Goal: Information Seeking & Learning: Compare options

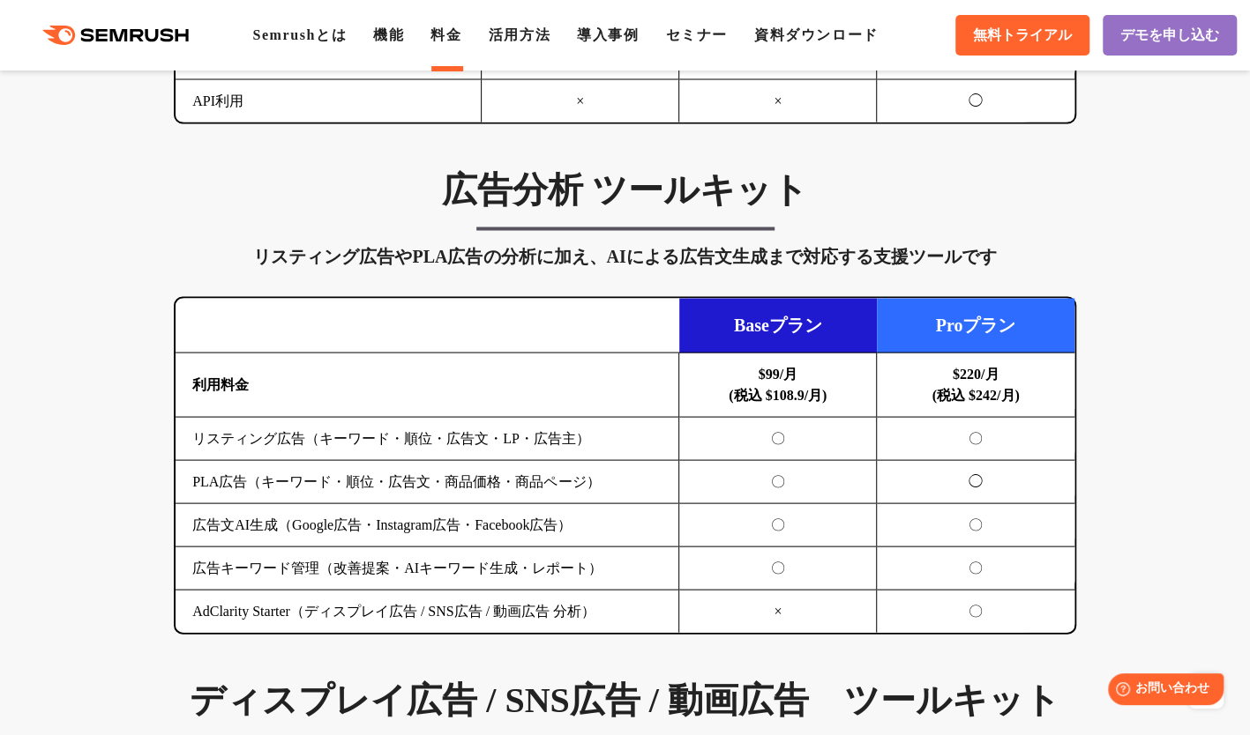
scroll to position [1764, 0]
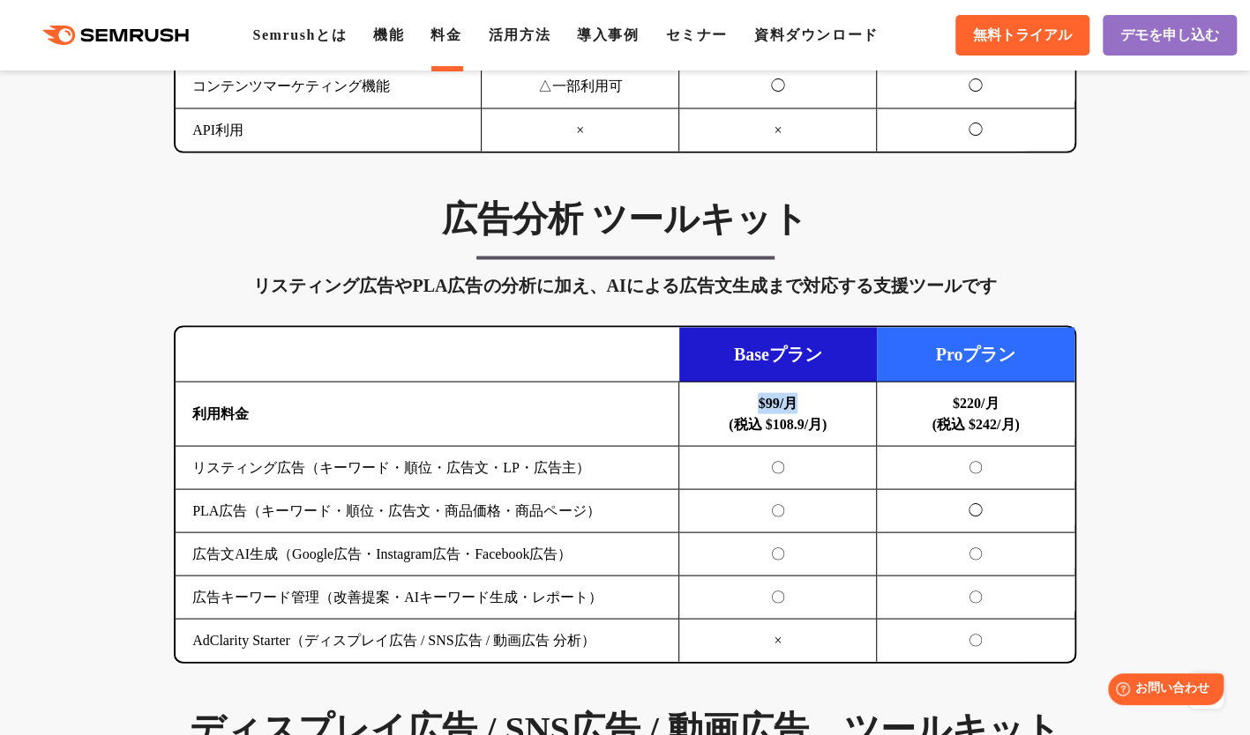
drag, startPoint x: 795, startPoint y: 400, endPoint x: 750, endPoint y: 397, distance: 45.1
click at [751, 396] on td "$99/月 (税込 $108.9/月)" at bounding box center [778, 414] width 198 height 64
drag, startPoint x: 750, startPoint y: 397, endPoint x: 741, endPoint y: 406, distance: 12.5
click at [741, 406] on td "$99/月 (税込 $108.9/月)" at bounding box center [778, 414] width 198 height 64
click at [744, 404] on td "$99/月 (税込 $108.9/月)" at bounding box center [778, 414] width 198 height 64
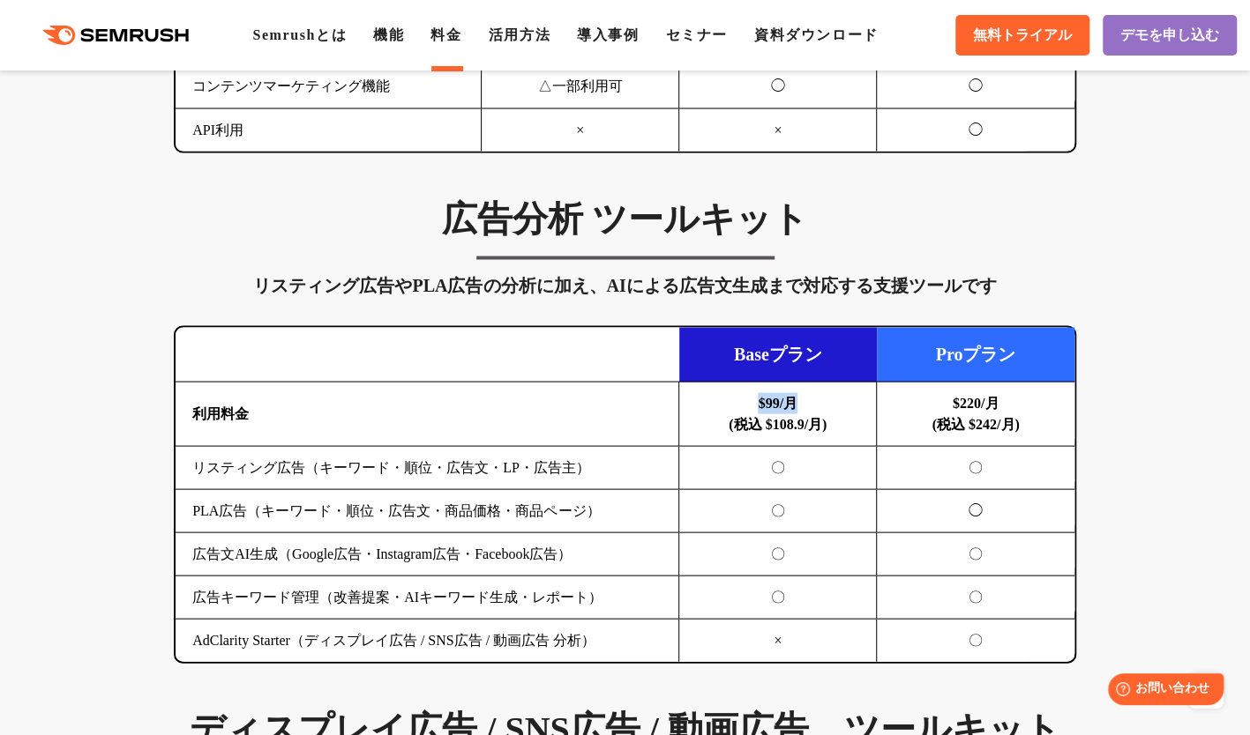
click at [754, 399] on td "$99/月 (税込 $108.9/月)" at bounding box center [778, 414] width 198 height 64
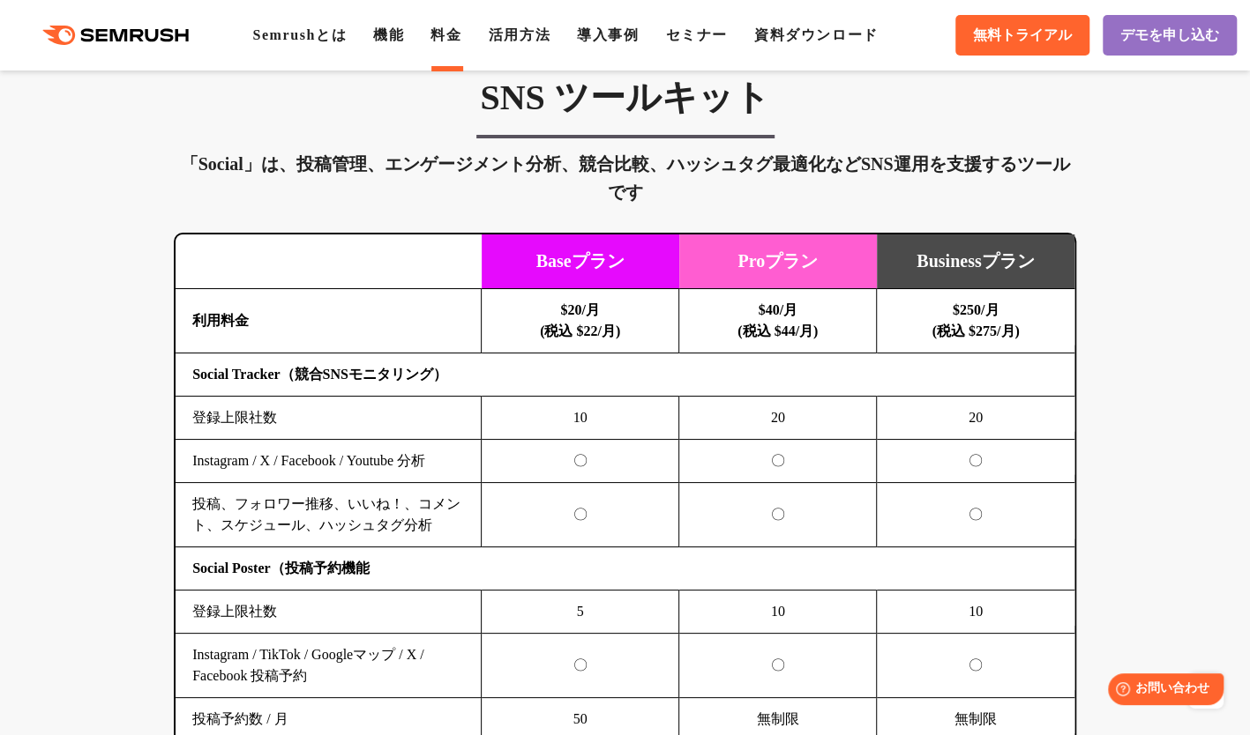
scroll to position [3616, 0]
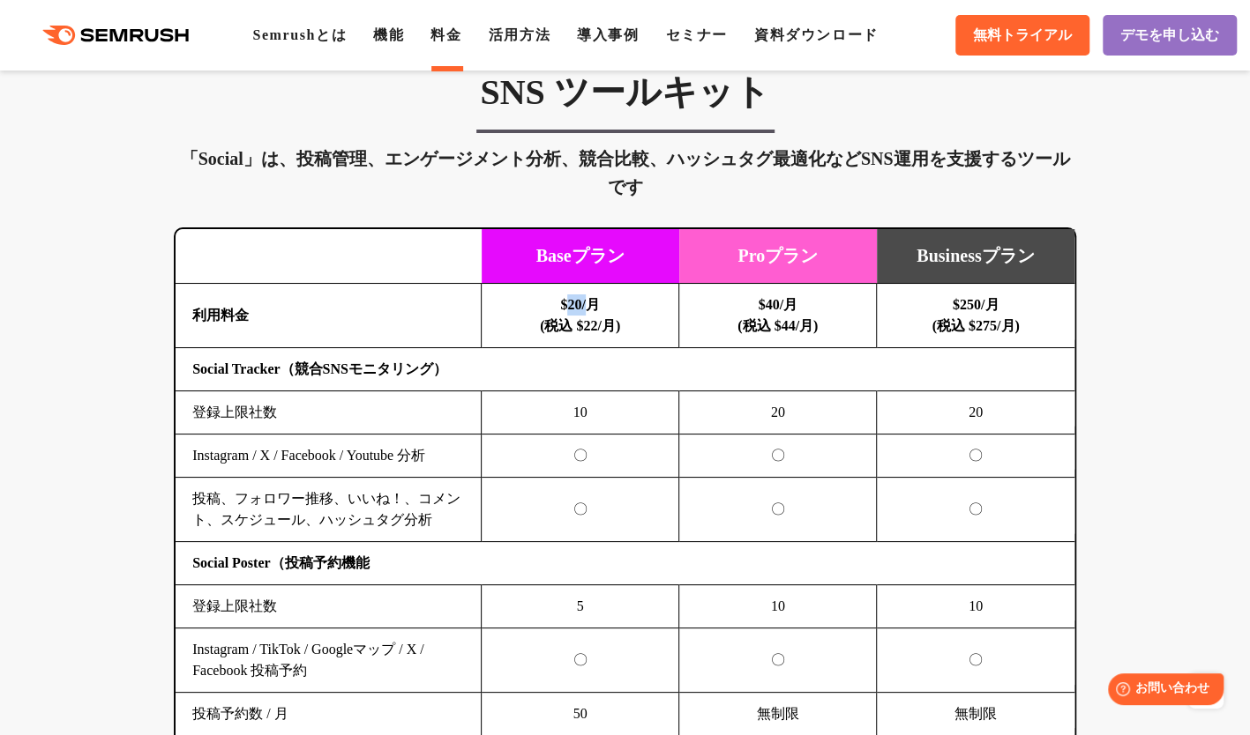
drag, startPoint x: 564, startPoint y: 293, endPoint x: 594, endPoint y: 295, distance: 30.0
click at [594, 297] on b "$20/月 (税込 $22/月)" at bounding box center [580, 315] width 80 height 36
drag, startPoint x: 594, startPoint y: 295, endPoint x: 550, endPoint y: 303, distance: 44.1
click at [550, 303] on td "$20/月 (税込 $22/月)" at bounding box center [581, 316] width 198 height 64
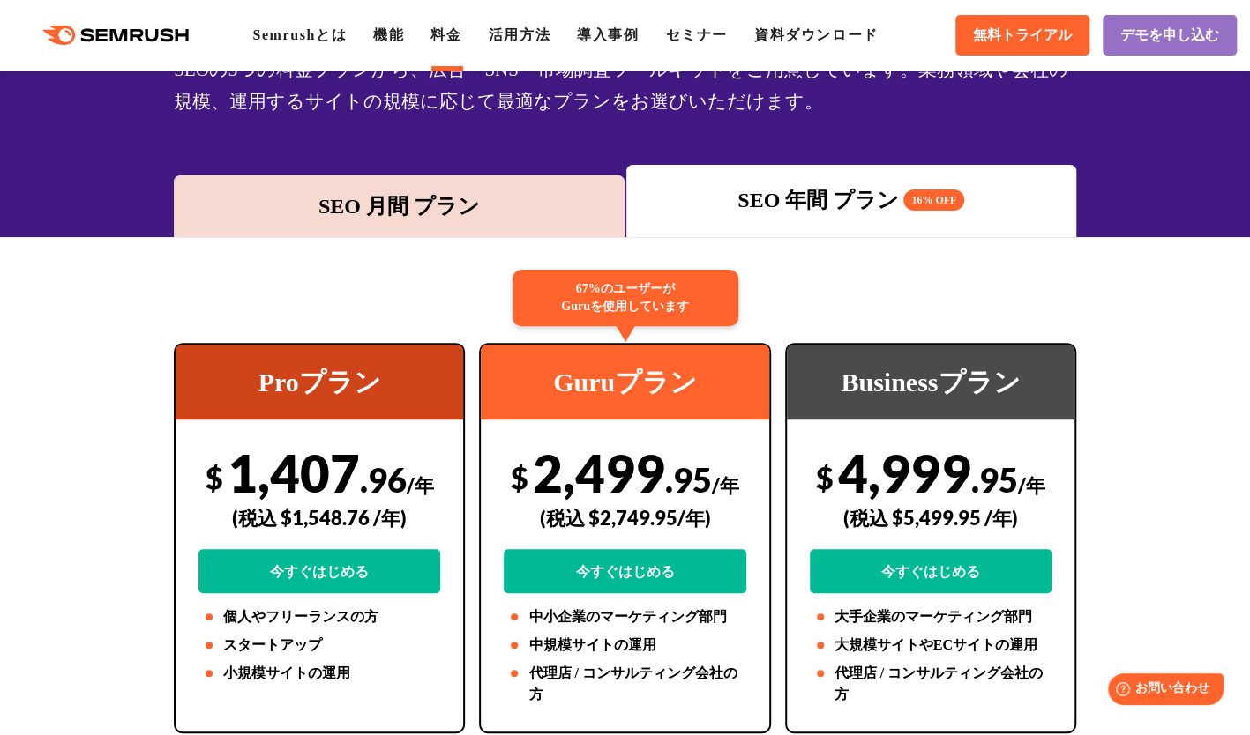
scroll to position [0, 0]
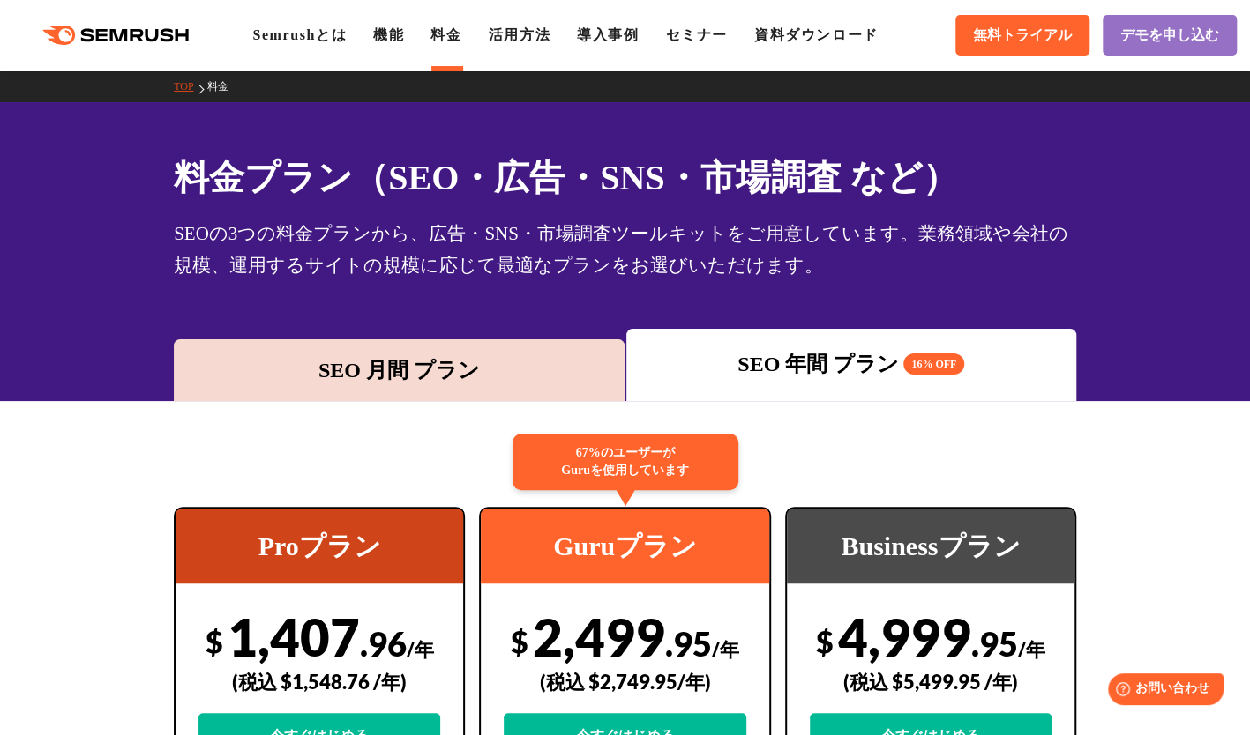
click at [807, 372] on div "SEO 年間 プラン 16% OFF" at bounding box center [851, 364] width 432 height 32
click at [519, 362] on div "SEO 月間 プラン" at bounding box center [399, 371] width 432 height 32
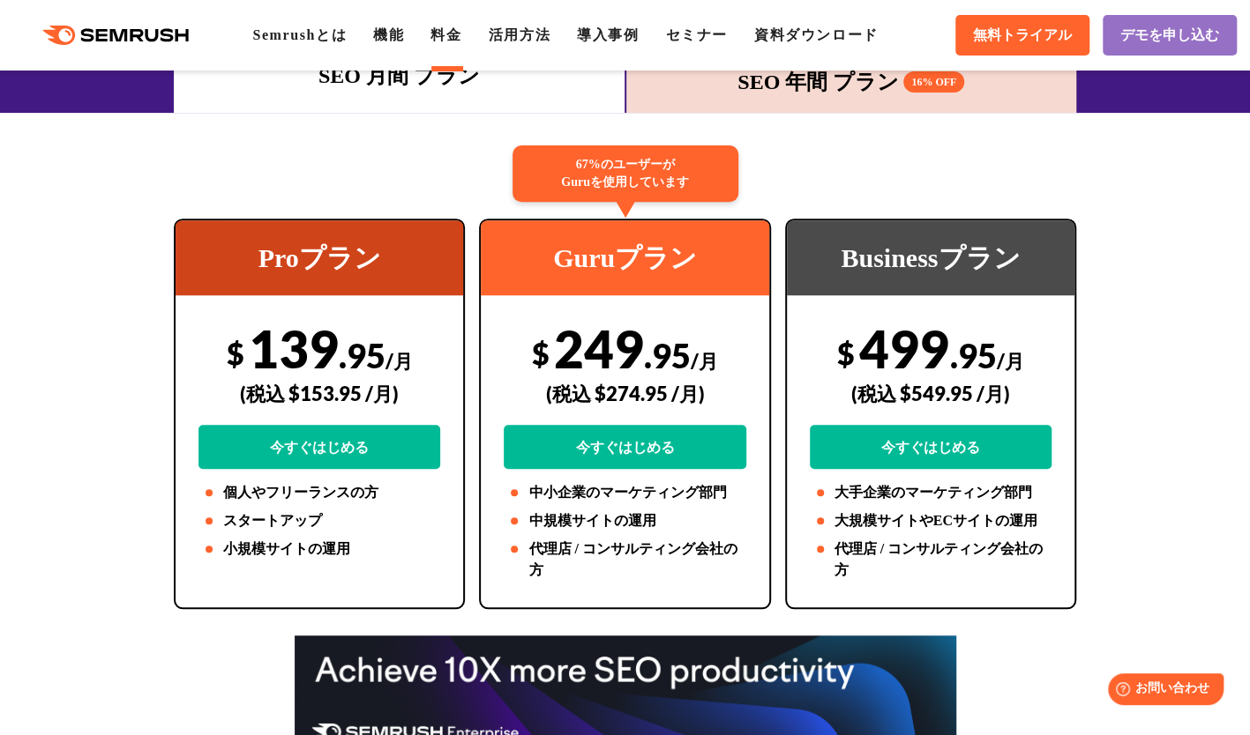
scroll to position [176, 0]
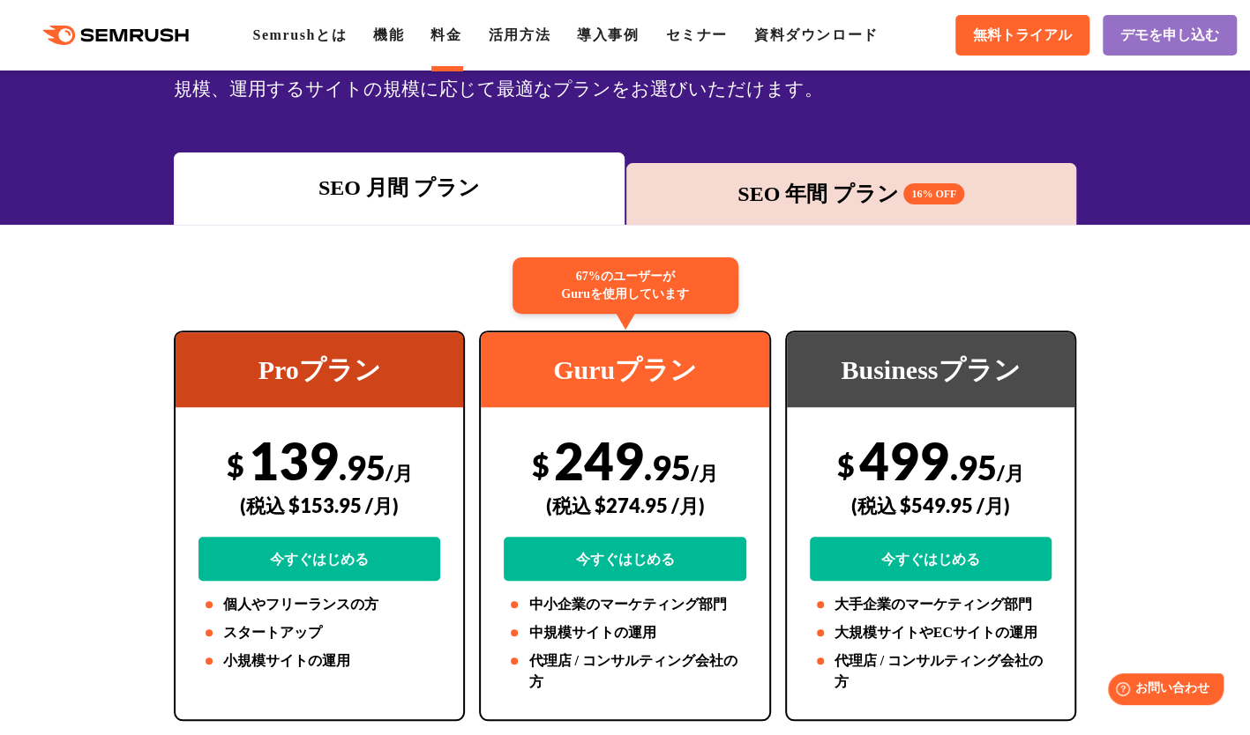
click at [857, 161] on div "SEO 月間 プラン SEO 年間 プラン 16% OFF" at bounding box center [625, 189] width 904 height 72
click at [793, 188] on div "SEO 年間 プラン 16% OFF" at bounding box center [851, 194] width 432 height 32
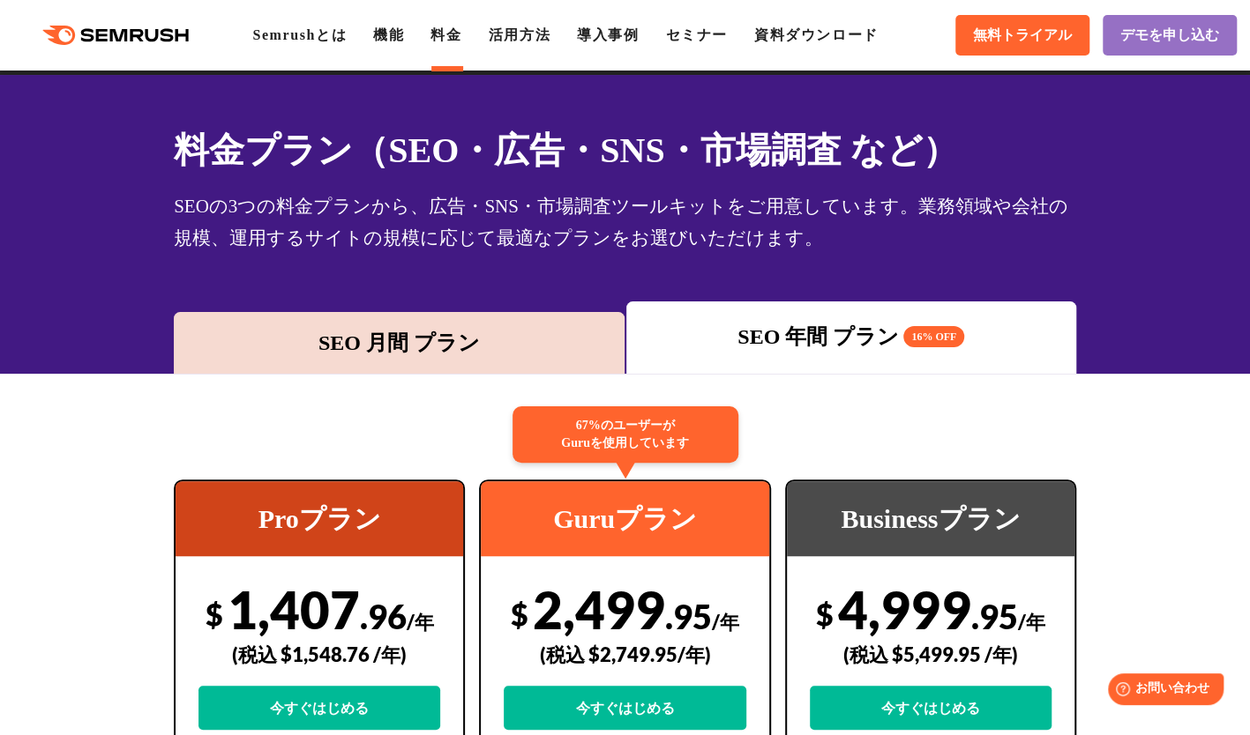
scroll to position [0, 0]
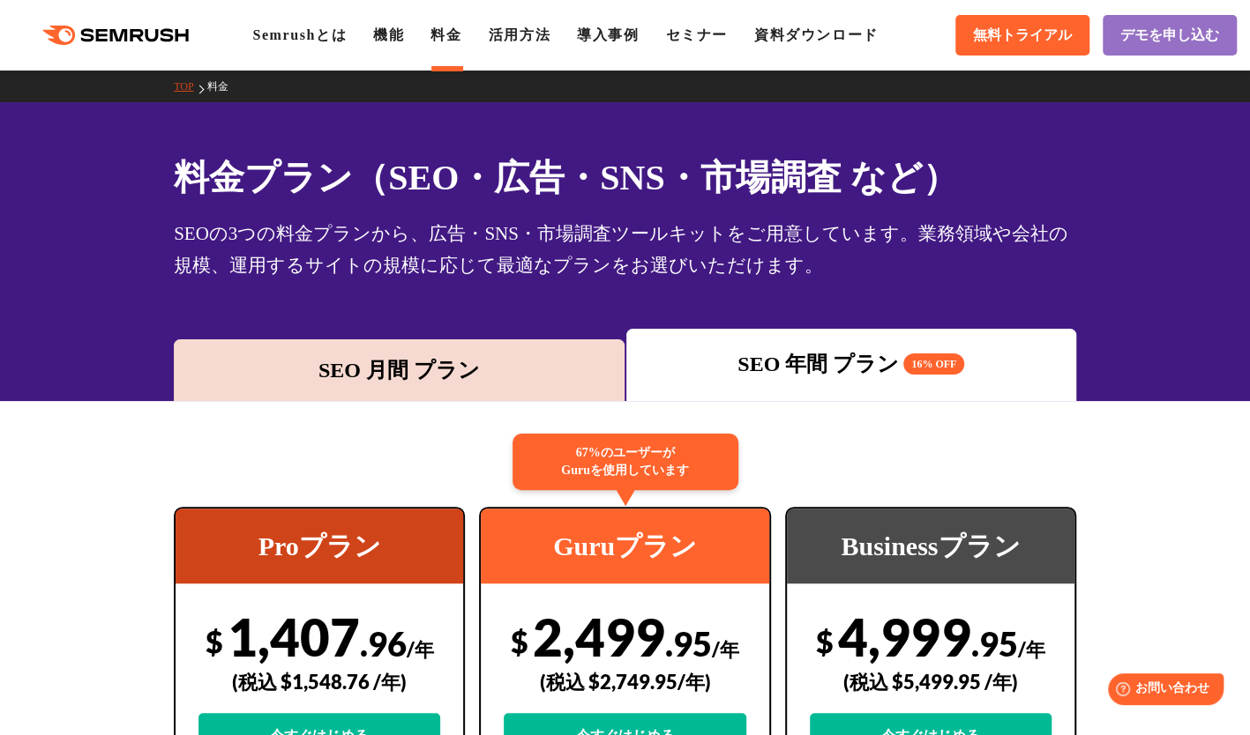
click at [498, 359] on div "SEO 月間 プラン" at bounding box center [399, 371] width 432 height 32
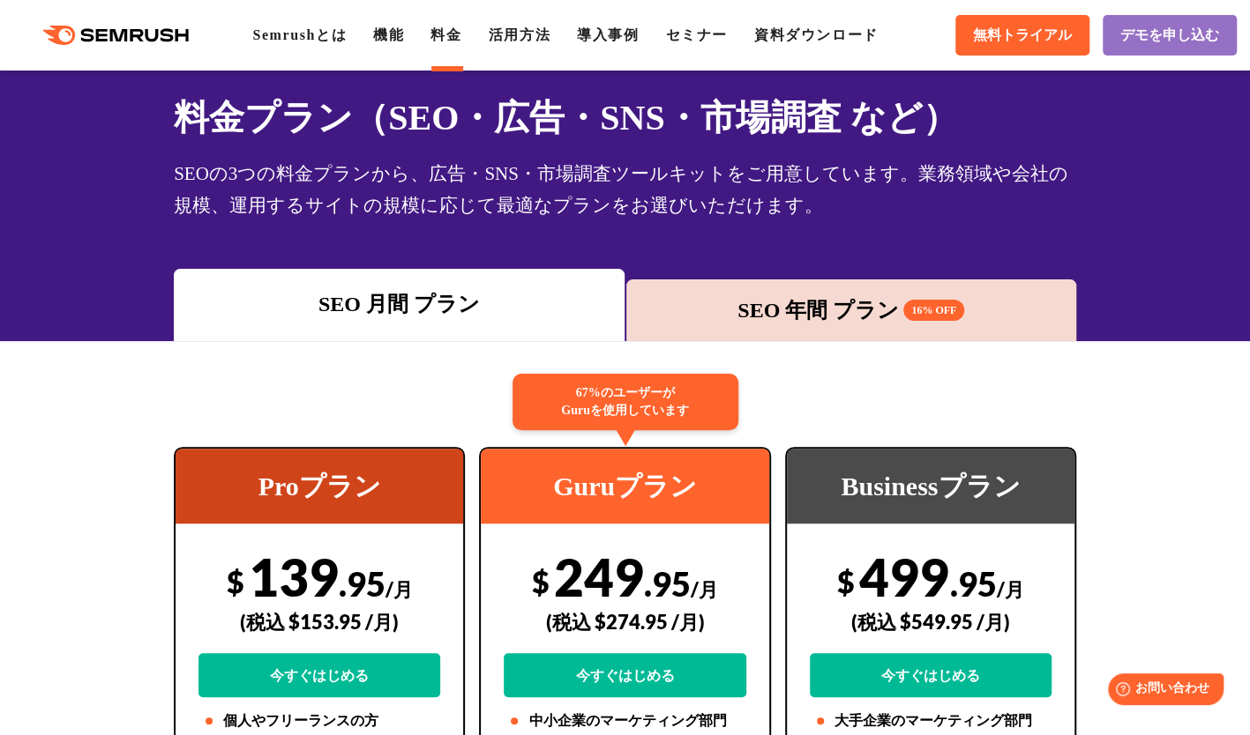
scroll to position [88, 0]
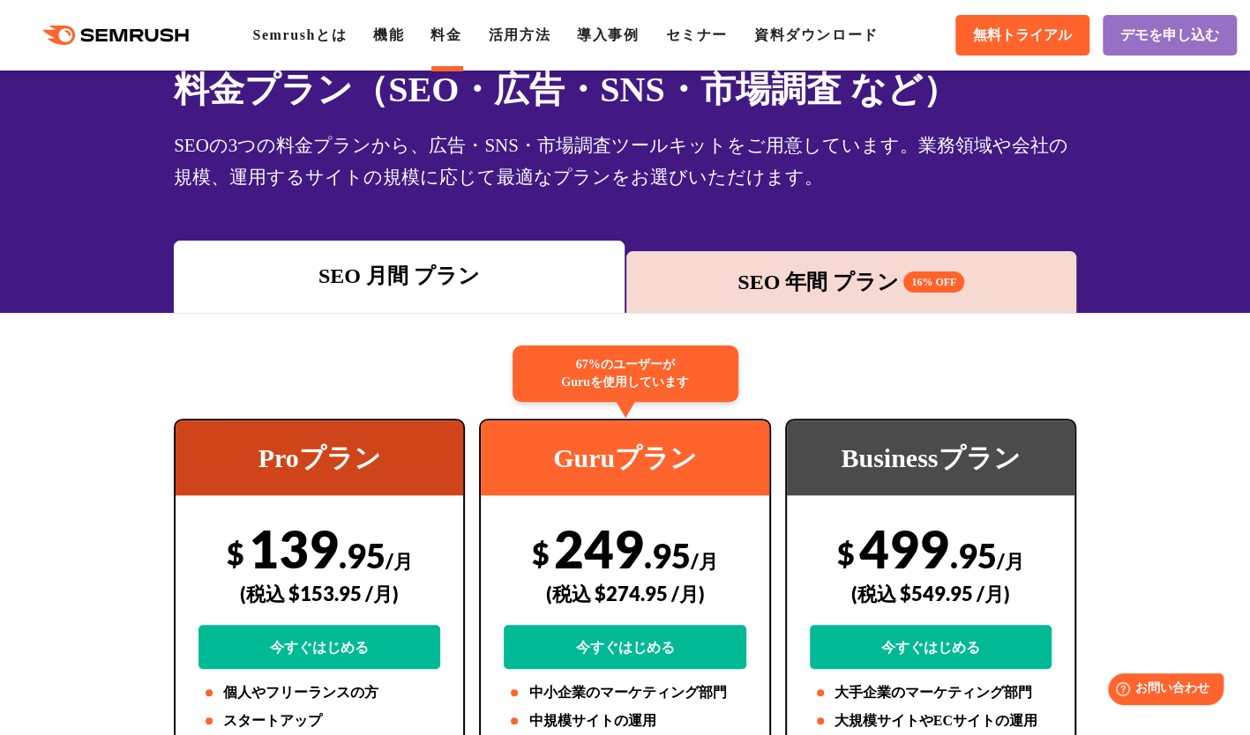
click at [834, 256] on div "SEO 年間 プラン 16% OFF" at bounding box center [851, 282] width 450 height 62
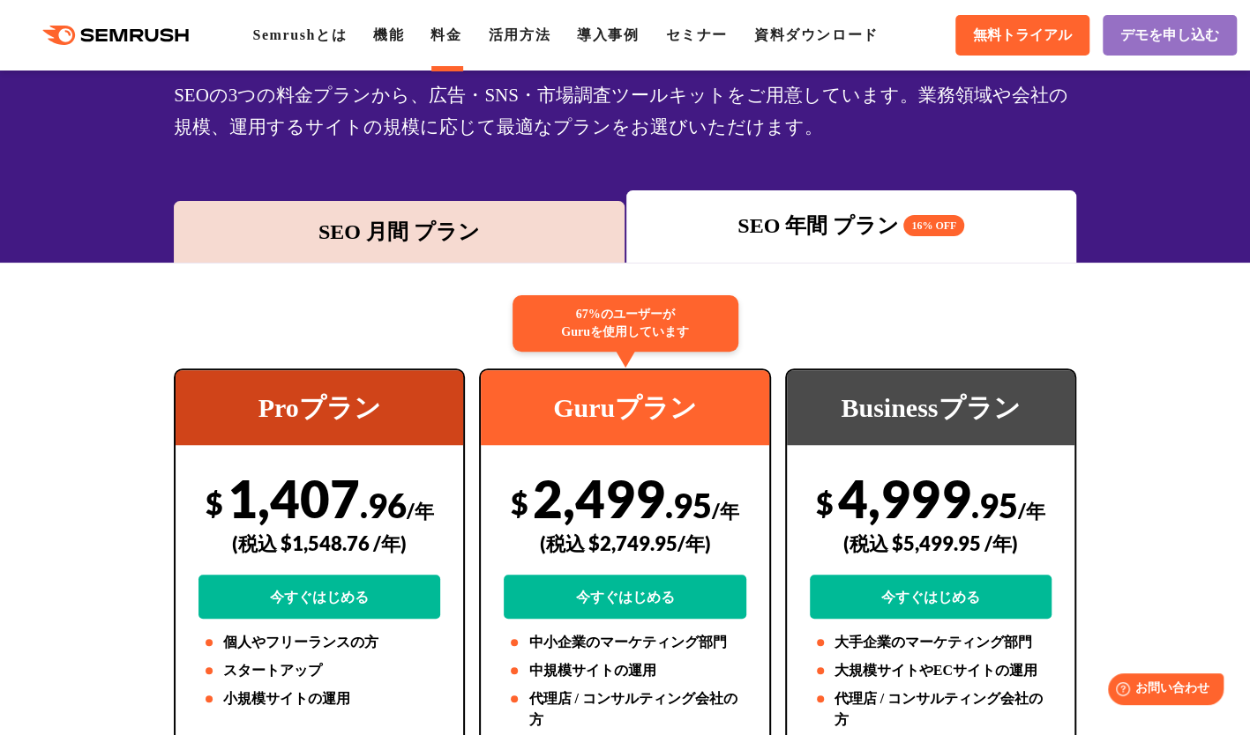
scroll to position [176, 0]
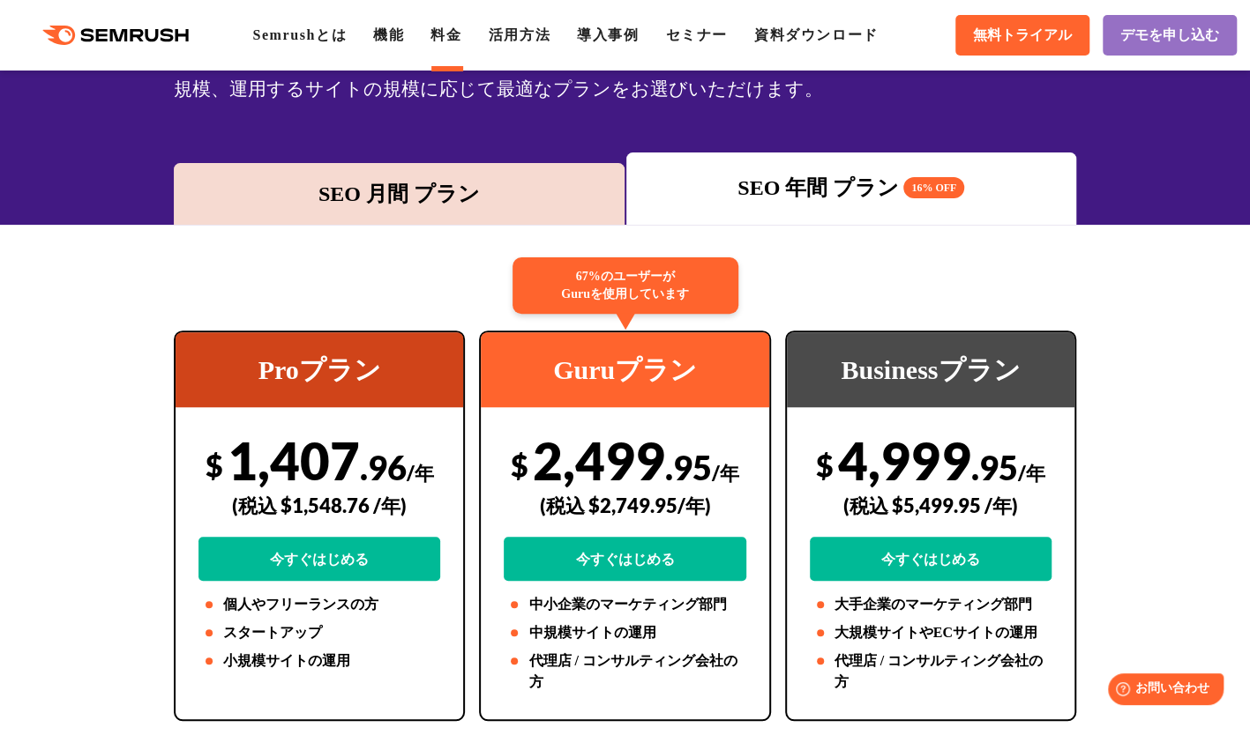
click at [399, 204] on div "SEO 月間 プラン" at bounding box center [399, 194] width 432 height 32
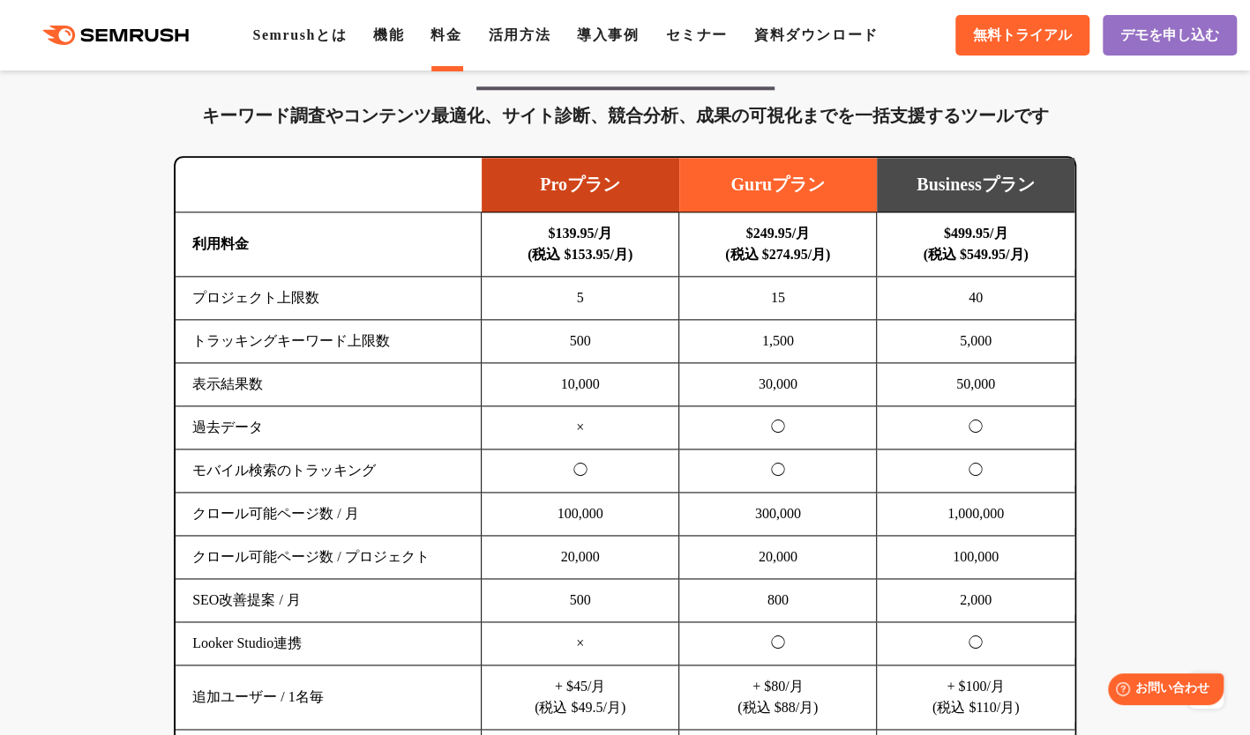
scroll to position [1058, 0]
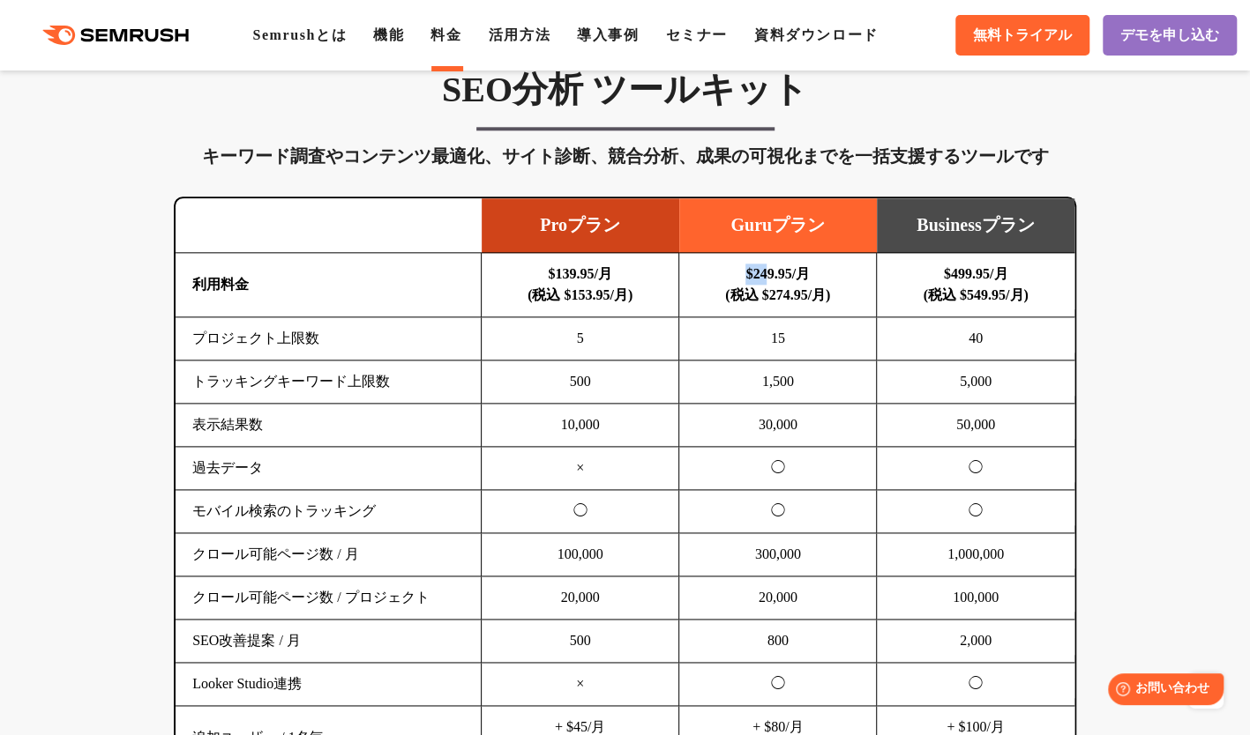
drag, startPoint x: 743, startPoint y: 275, endPoint x: 765, endPoint y: 273, distance: 23.0
click at [765, 273] on b "$249.95/月 (税込 $274.95/月)" at bounding box center [777, 284] width 105 height 36
drag, startPoint x: 765, startPoint y: 273, endPoint x: 741, endPoint y: 275, distance: 24.8
click at [741, 275] on b "$249.95/月 (税込 $274.95/月)" at bounding box center [777, 284] width 105 height 36
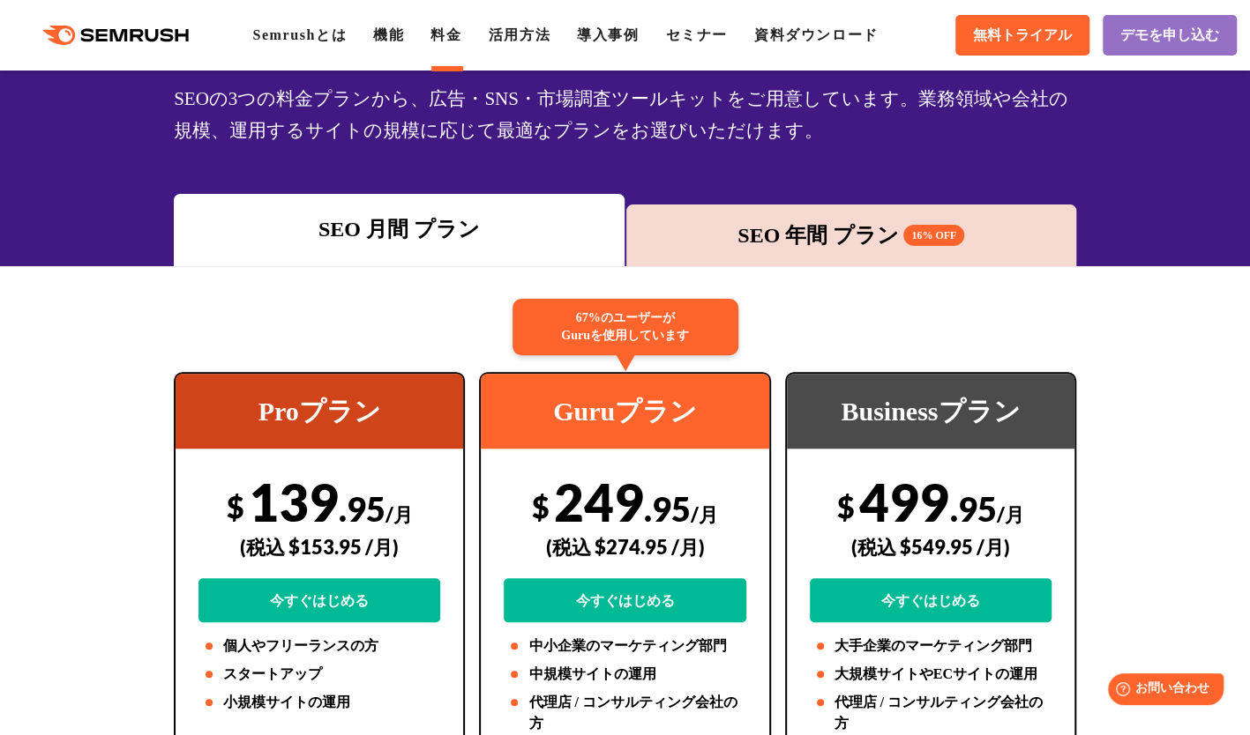
scroll to position [88, 0]
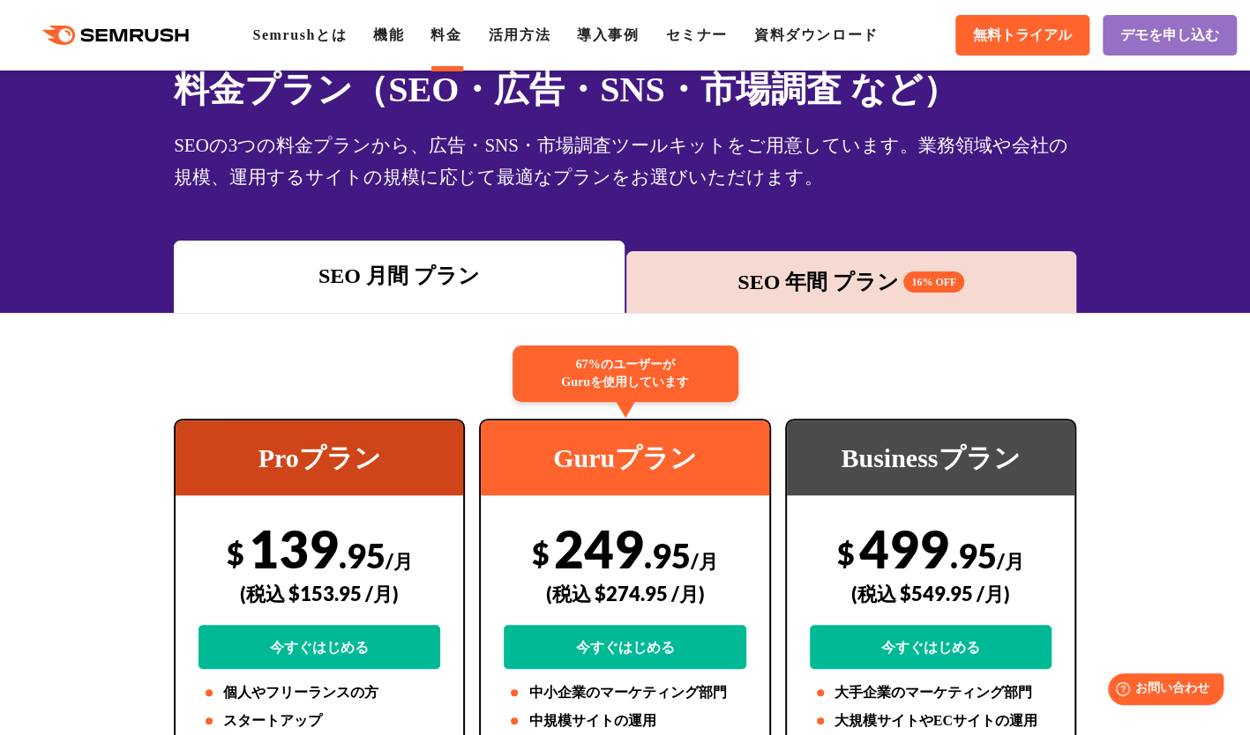
click at [780, 298] on div "SEO 年間 プラン 16% OFF" at bounding box center [851, 282] width 450 height 62
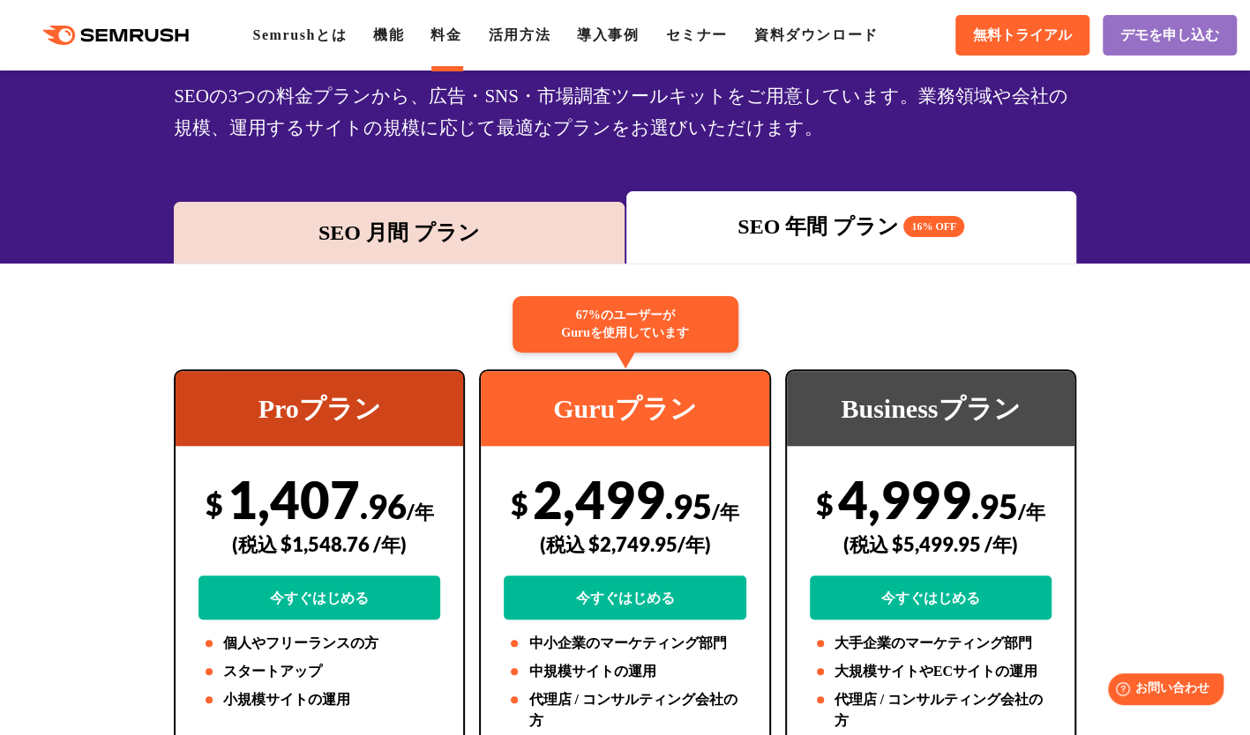
scroll to position [176, 0]
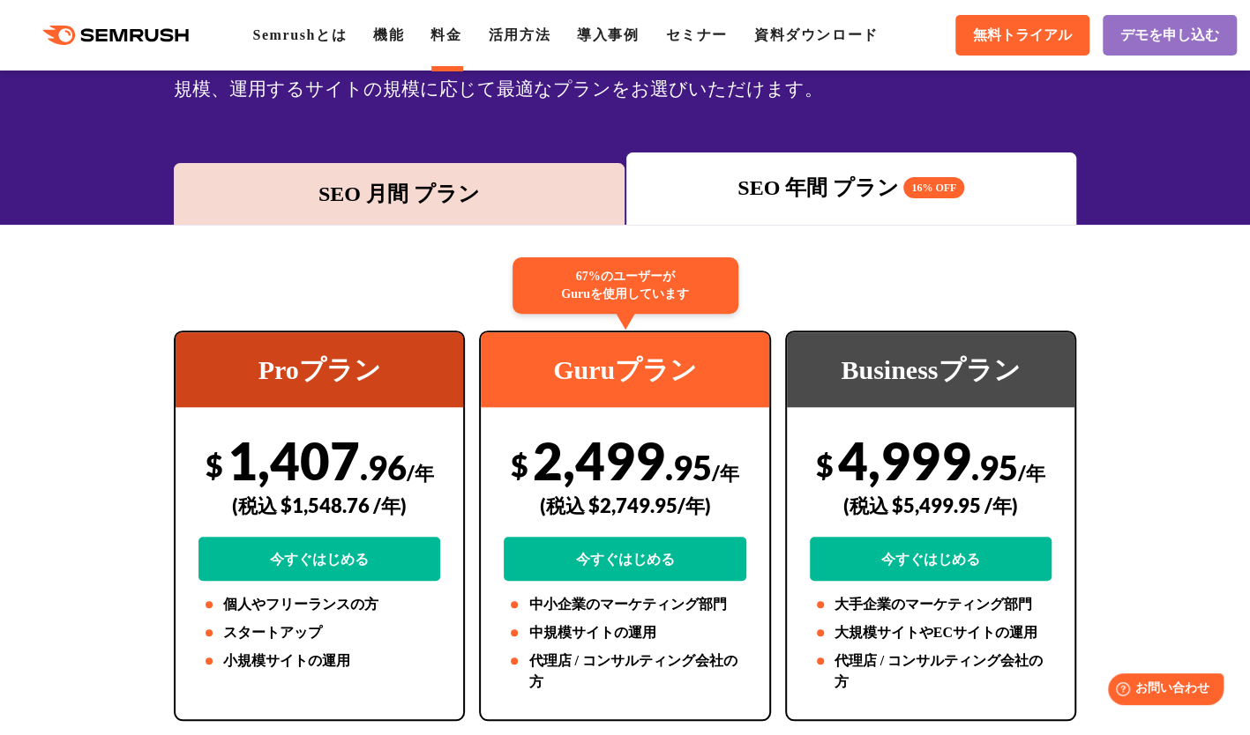
click at [438, 213] on div "SEO 月間 プラン" at bounding box center [399, 194] width 450 height 62
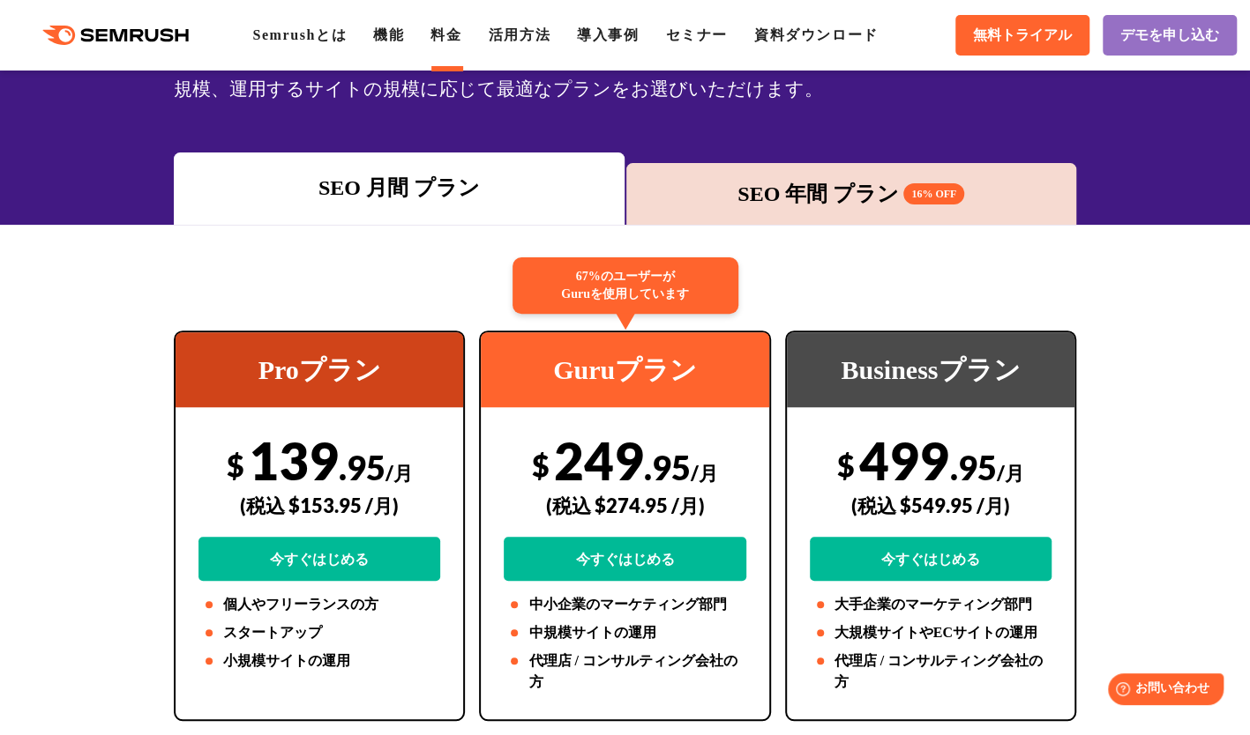
click at [522, 296] on div "67%のユーザーが Guruを使用しています" at bounding box center [625, 286] width 226 height 56
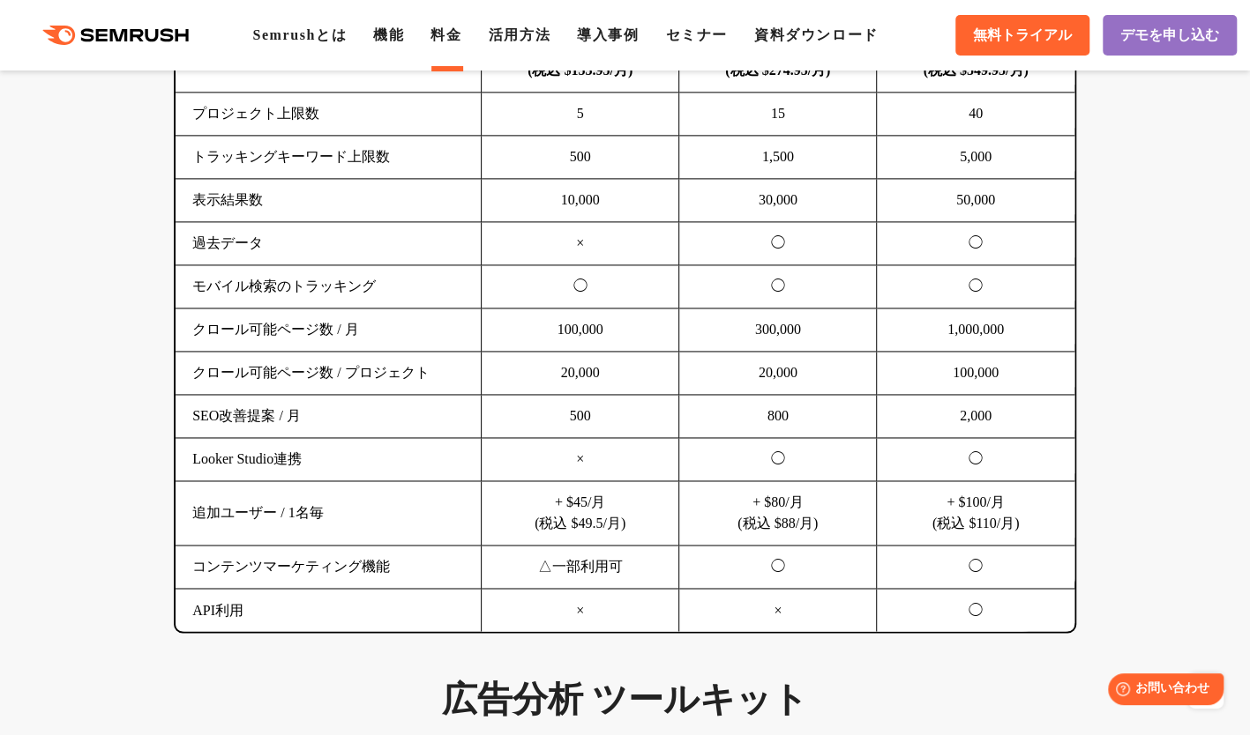
scroll to position [1323, 0]
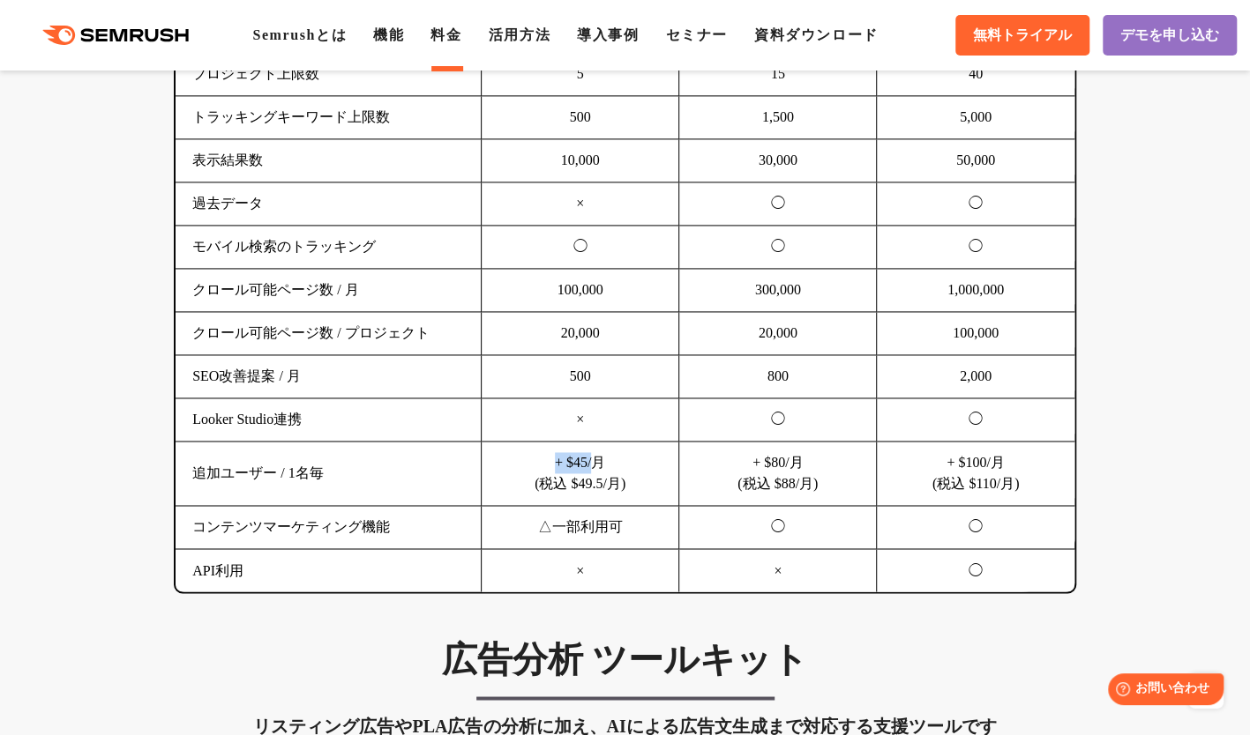
drag, startPoint x: 596, startPoint y: 450, endPoint x: 545, endPoint y: 462, distance: 52.6
click at [545, 462] on td "+ $45/月 (税込 $49.5/月)" at bounding box center [581, 474] width 198 height 64
drag, startPoint x: 552, startPoint y: 462, endPoint x: 641, endPoint y: 448, distance: 90.2
click at [641, 448] on td "+ $45/月 (税込 $49.5/月)" at bounding box center [581, 474] width 198 height 64
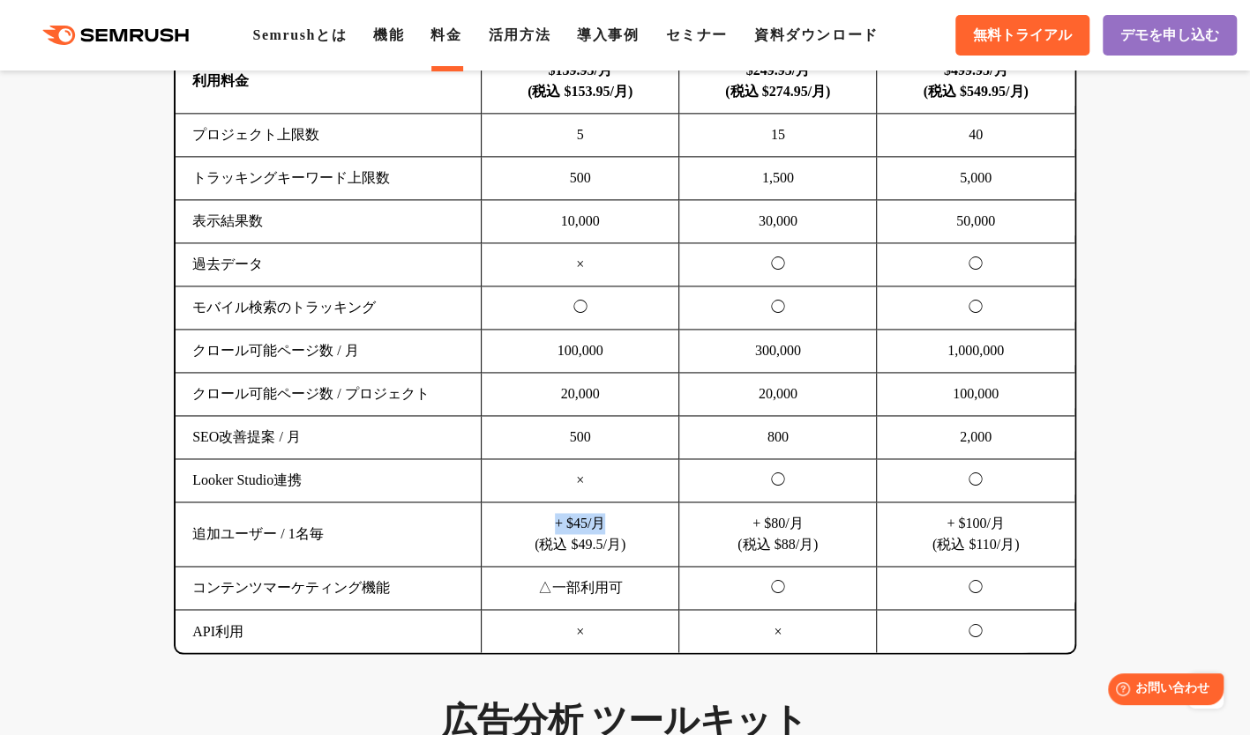
scroll to position [1235, 0]
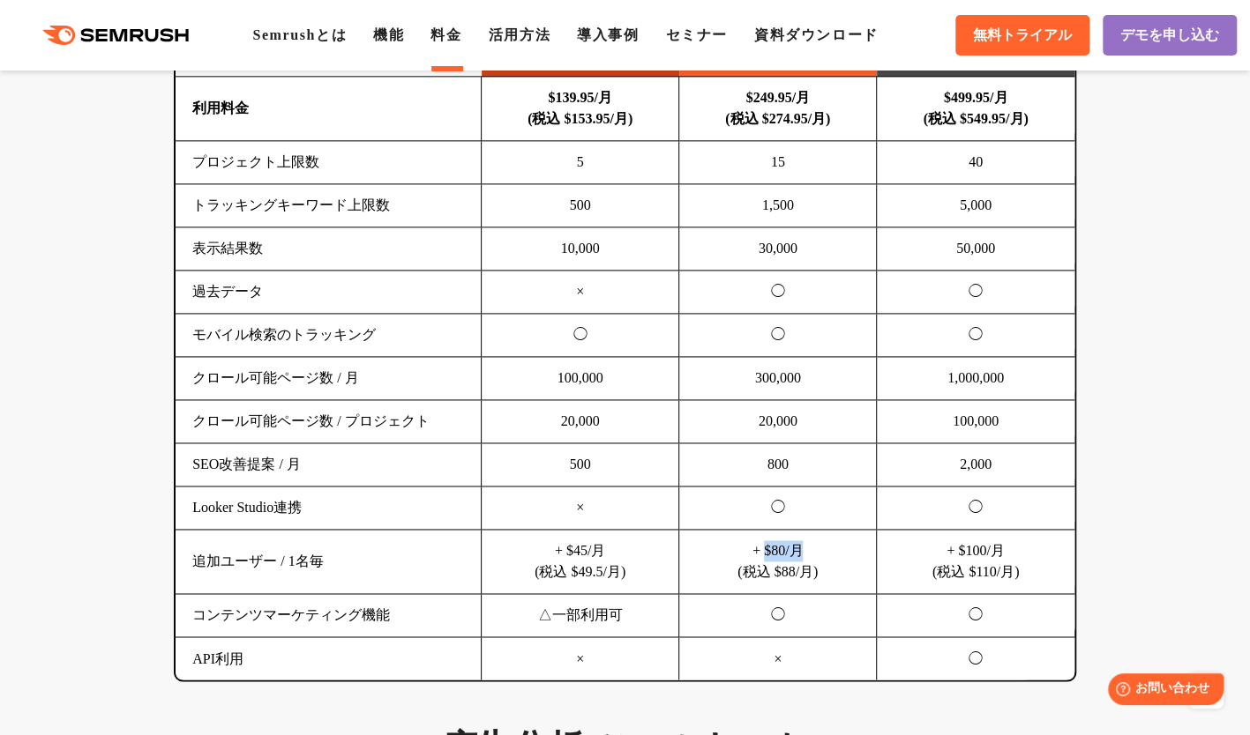
drag, startPoint x: 772, startPoint y: 548, endPoint x: 818, endPoint y: 544, distance: 46.9
click at [818, 544] on td "+ $80/月 (税込 $88/月)" at bounding box center [778, 562] width 198 height 64
click at [583, 556] on td "+ $45/月 (税込 $49.5/月)" at bounding box center [581, 562] width 198 height 64
drag, startPoint x: 552, startPoint y: 549, endPoint x: 615, endPoint y: 544, distance: 62.8
click at [615, 544] on td "+ $45/月 (税込 $49.5/月)" at bounding box center [581, 562] width 198 height 64
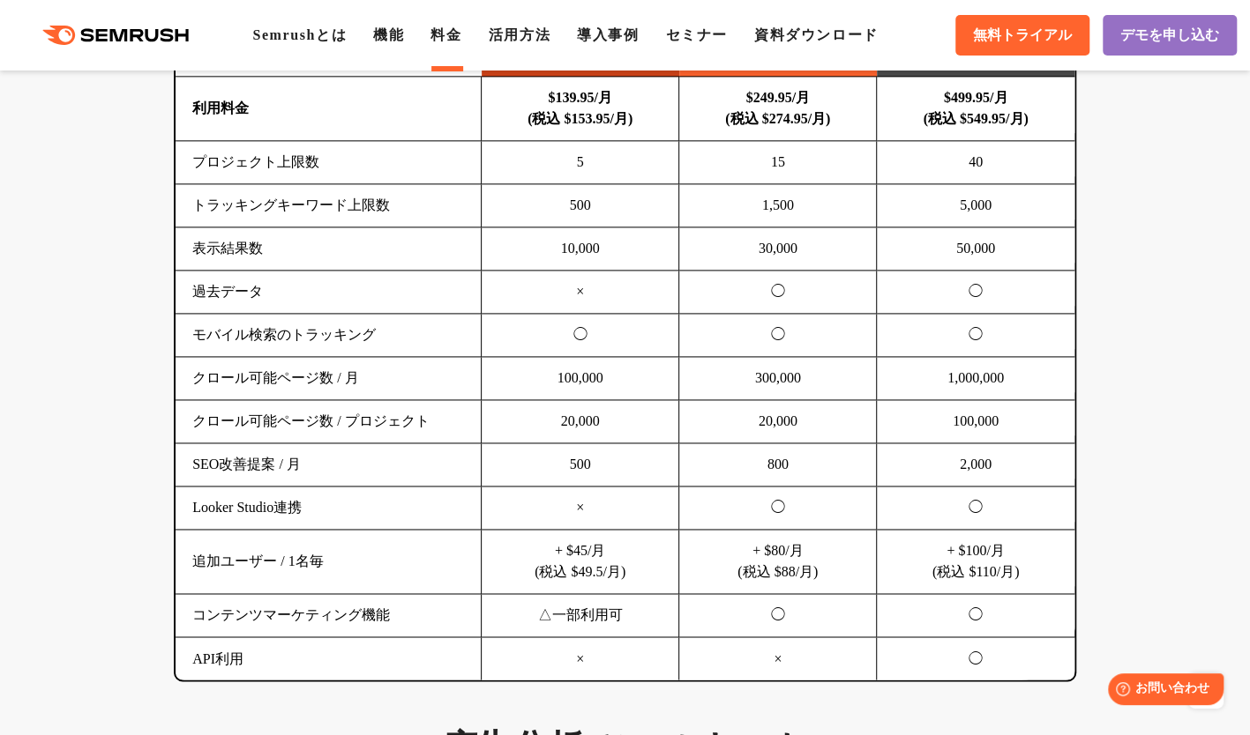
drag, startPoint x: 615, startPoint y: 544, endPoint x: 534, endPoint y: 457, distance: 118.6
click at [534, 457] on td "500" at bounding box center [581, 465] width 198 height 43
click at [552, 553] on td "+ $45/月 (税込 $49.5/月)" at bounding box center [581, 562] width 198 height 64
click at [546, 540] on td "+ $45/月 (税込 $49.5/月)" at bounding box center [581, 562] width 198 height 64
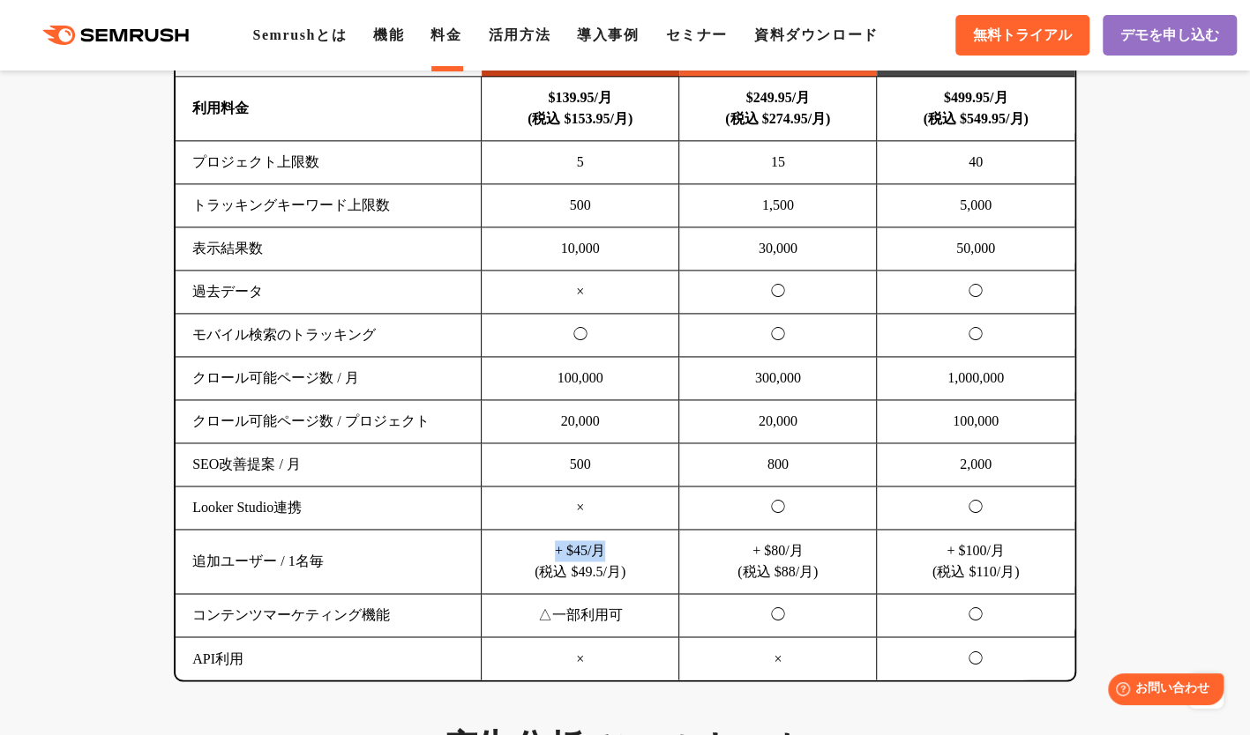
drag, startPoint x: 550, startPoint y: 545, endPoint x: 616, endPoint y: 547, distance: 65.3
click at [616, 547] on td "+ $45/月 (税込 $49.5/月)" at bounding box center [581, 562] width 198 height 64
drag, startPoint x: 616, startPoint y: 547, endPoint x: 542, endPoint y: 552, distance: 73.4
click at [542, 552] on td "+ $45/月 (税込 $49.5/月)" at bounding box center [581, 562] width 198 height 64
click at [619, 555] on td "+ $45/月 (税込 $49.5/月)" at bounding box center [581, 562] width 198 height 64
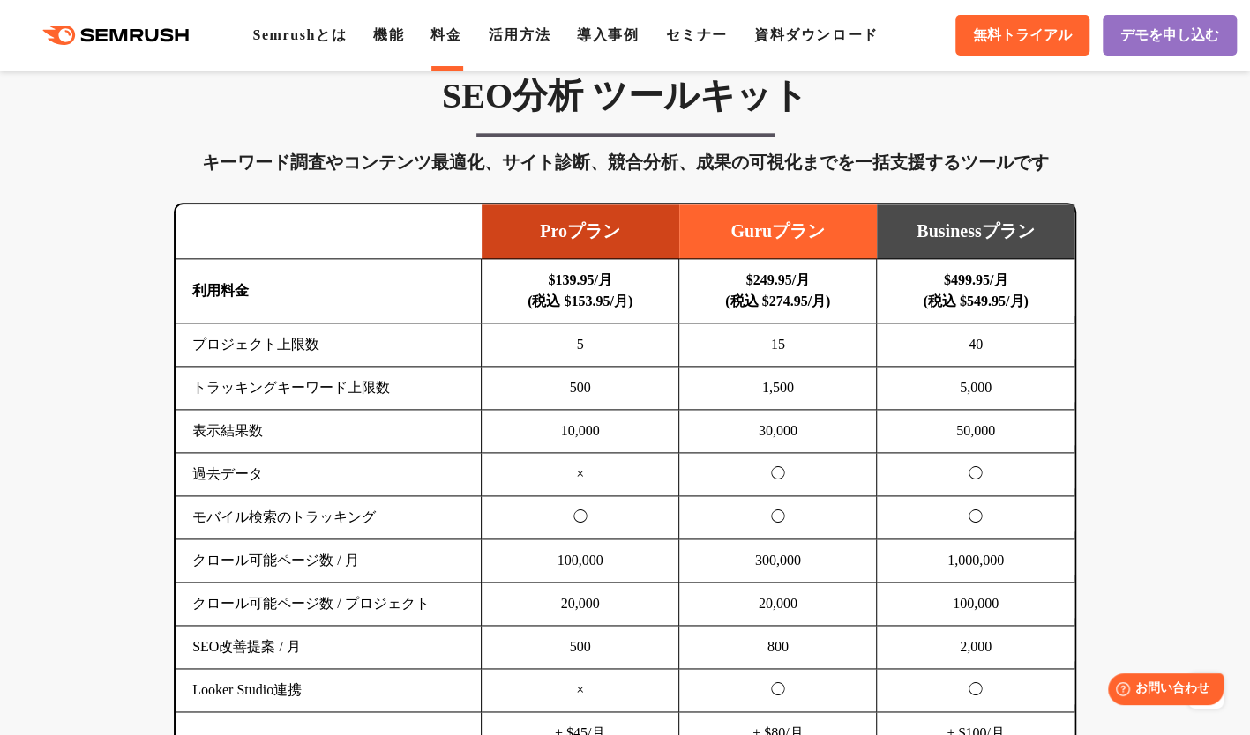
scroll to position [1058, 0]
